Goal: Find specific page/section: Find specific page/section

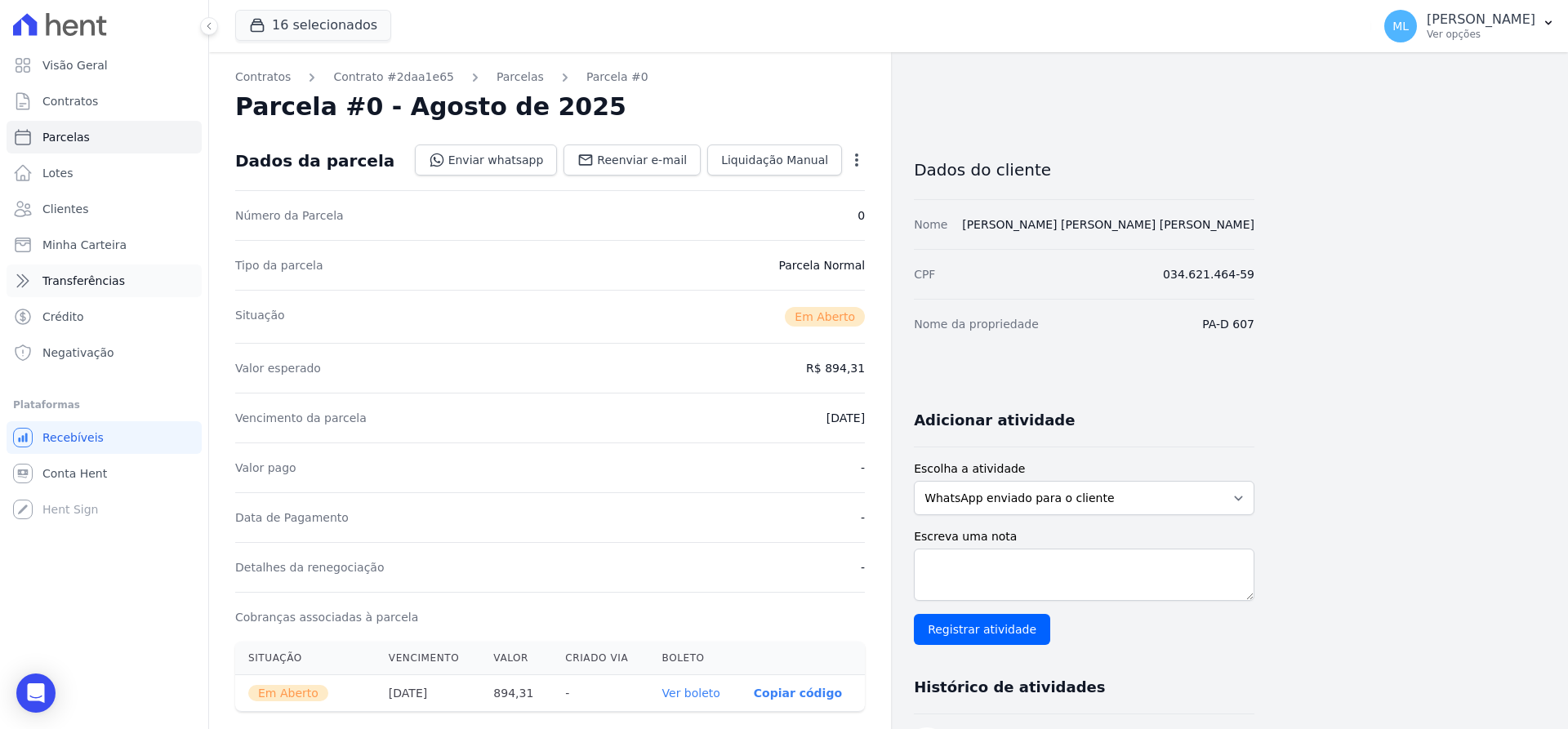
scroll to position [163, 0]
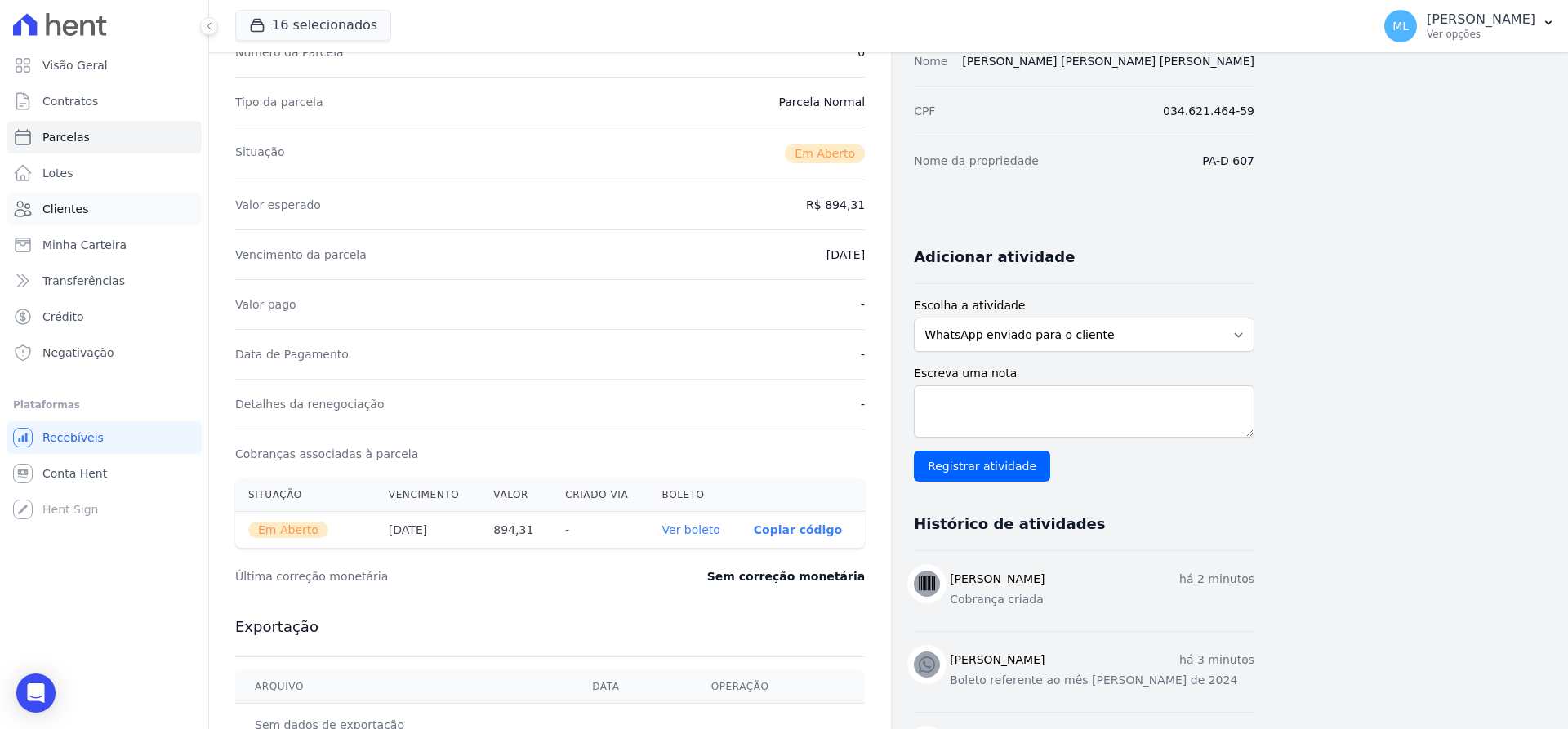
click at [108, 219] on link "Clientes" at bounding box center [104, 209] width 195 height 33
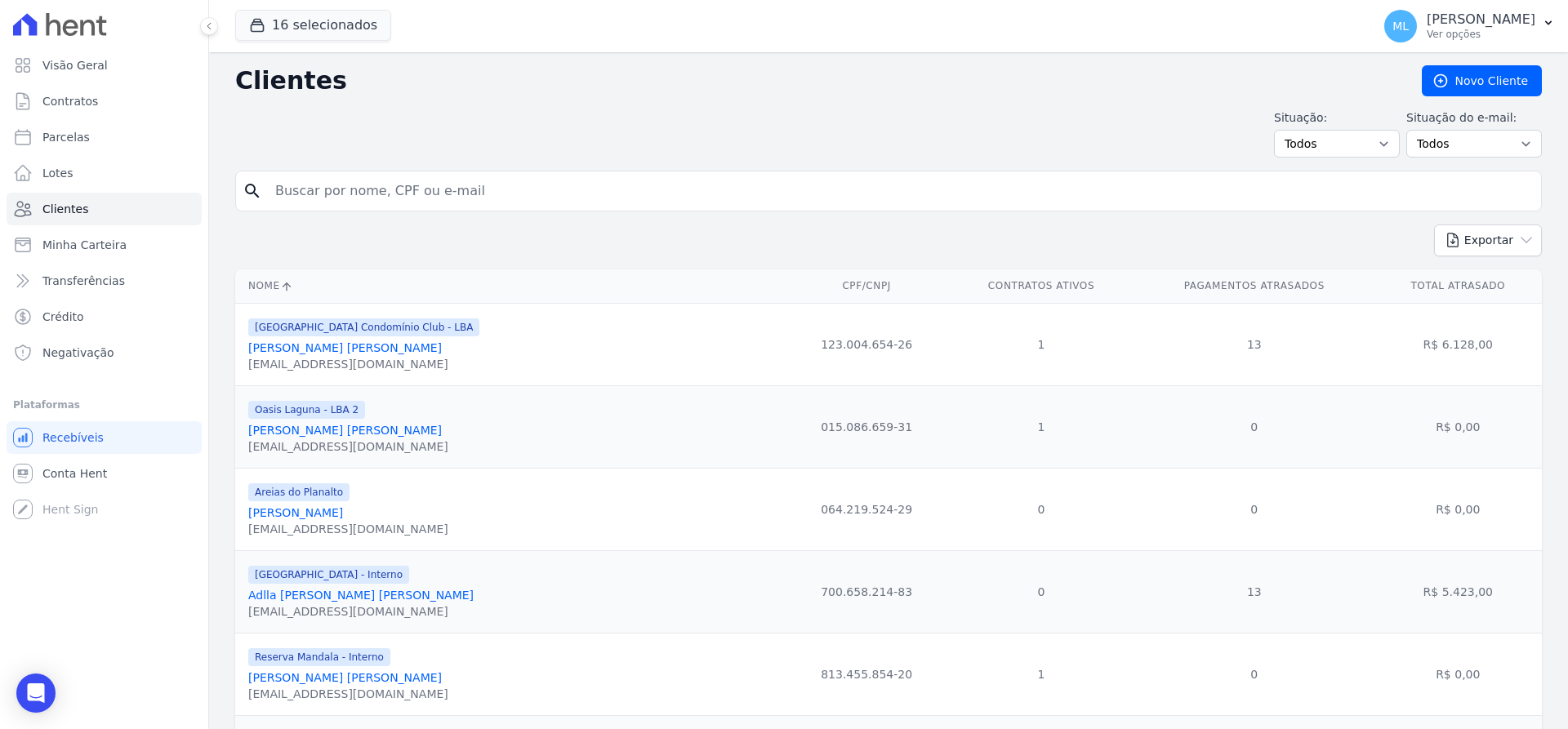
click at [451, 194] on input "search" at bounding box center [899, 190] width 1269 height 33
type input "[PERSON_NAME]"
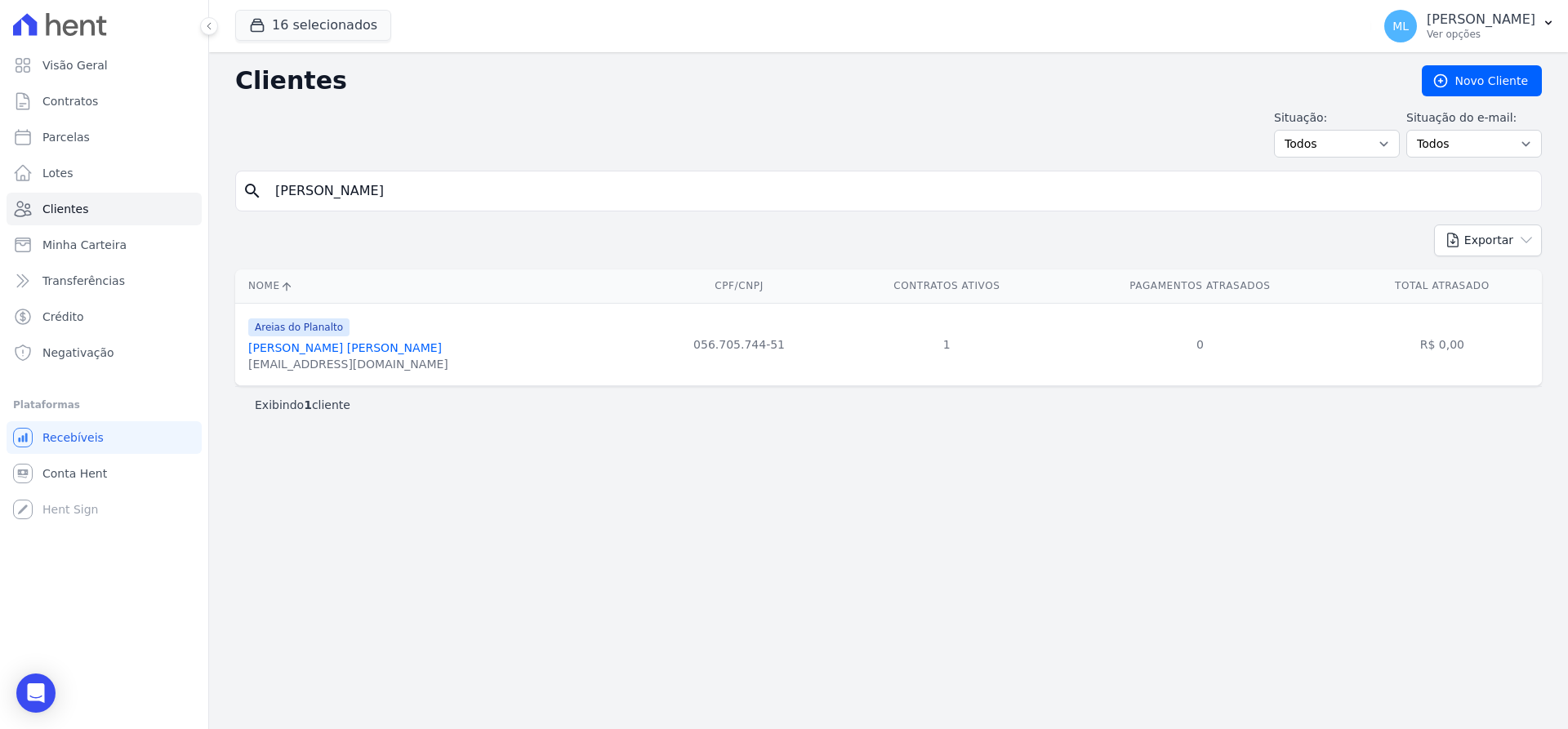
click at [325, 344] on link "[PERSON_NAME] [PERSON_NAME]" at bounding box center [344, 348] width 193 height 13
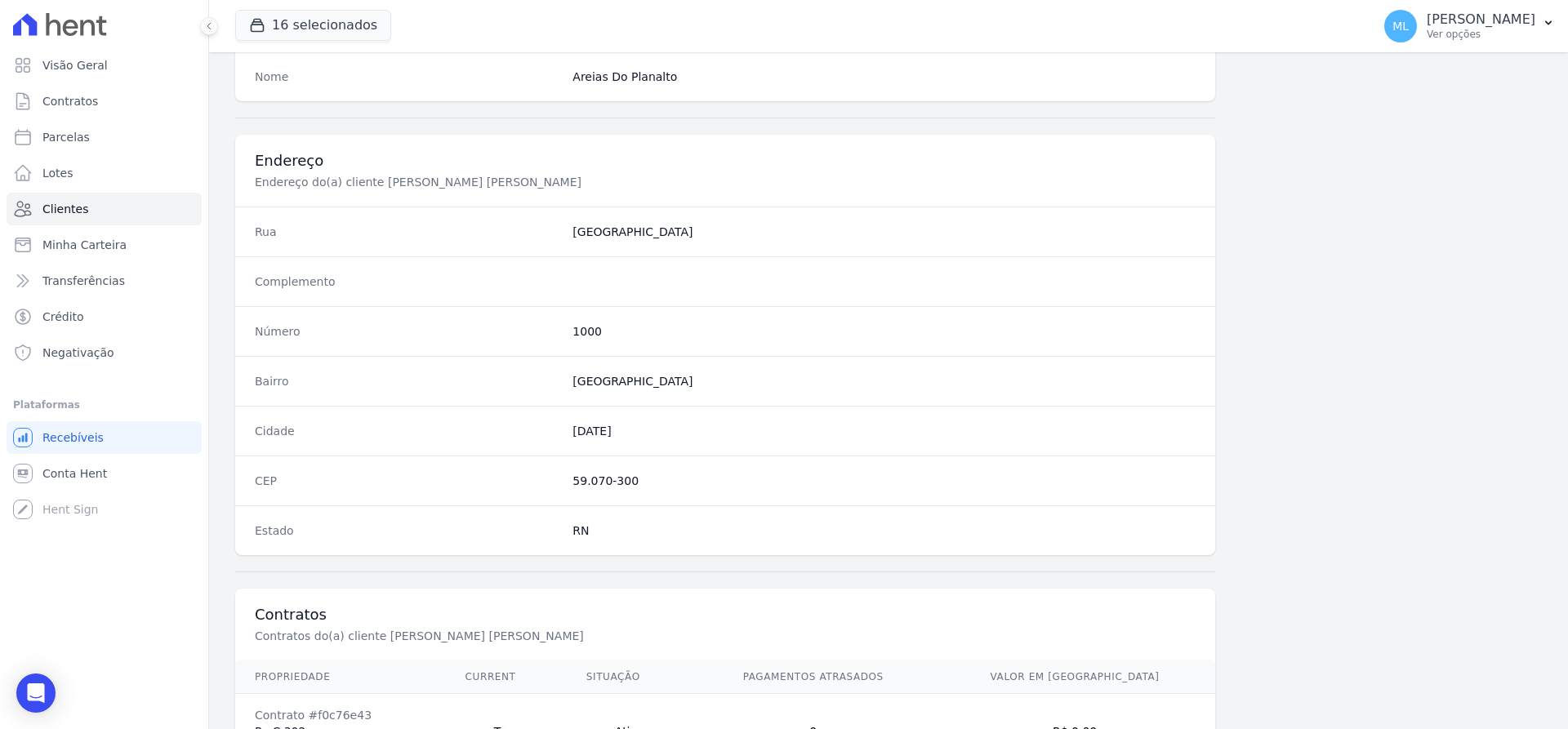
scroll to position [798, 0]
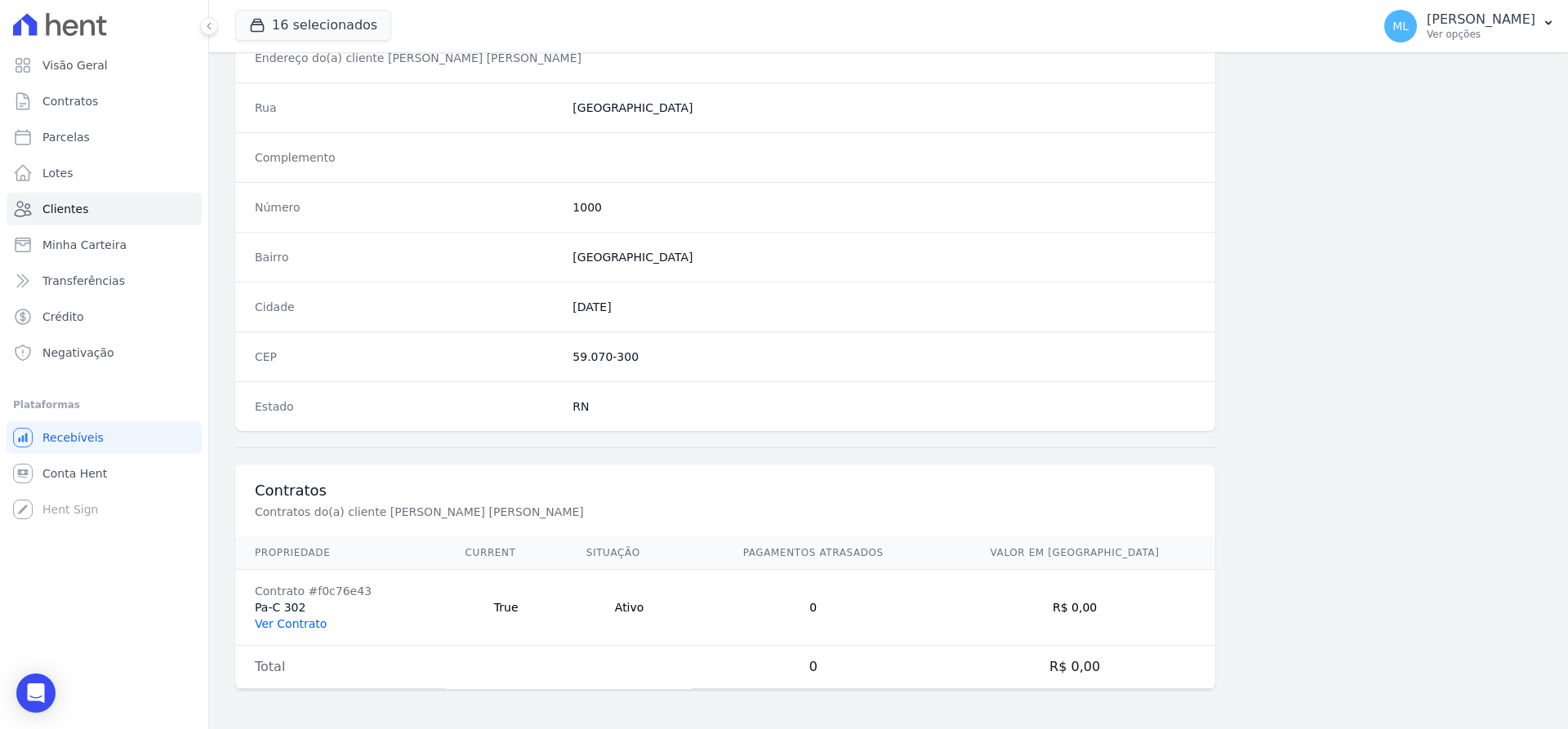
click at [286, 626] on link "Ver Contrato" at bounding box center [290, 624] width 72 height 13
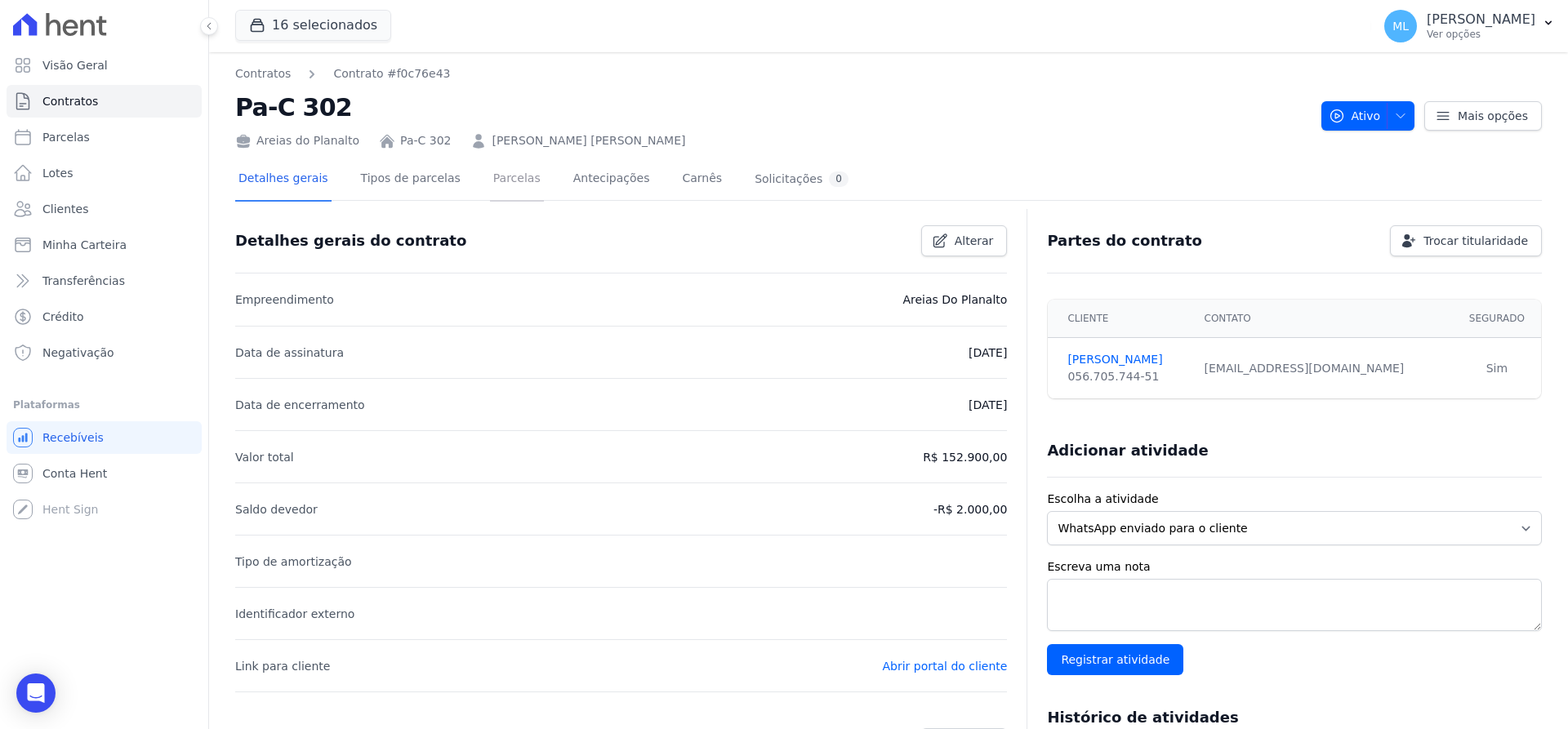
click at [490, 181] on link "Parcelas" at bounding box center [517, 180] width 54 height 43
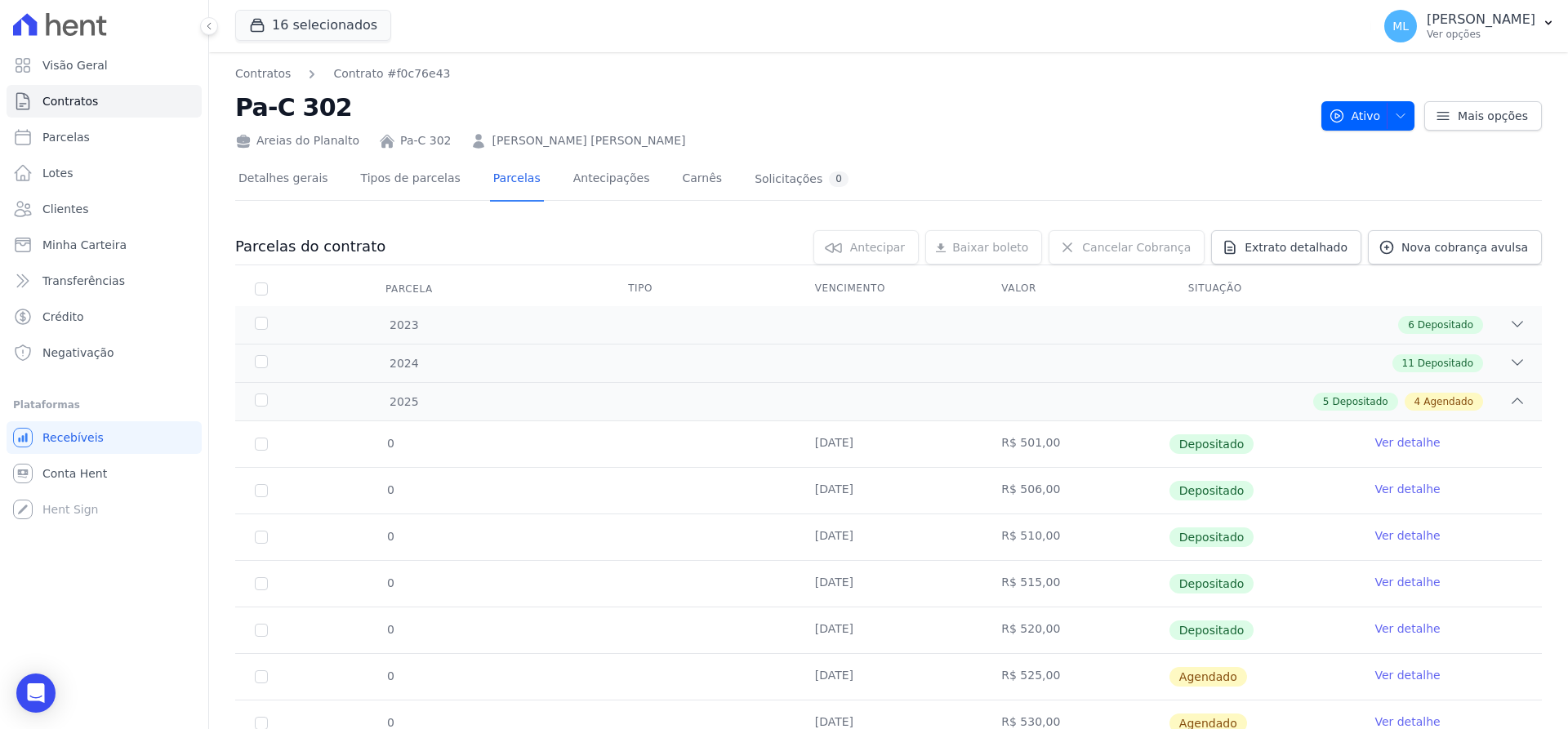
scroll to position [198, 0]
